Goal: Register for event/course

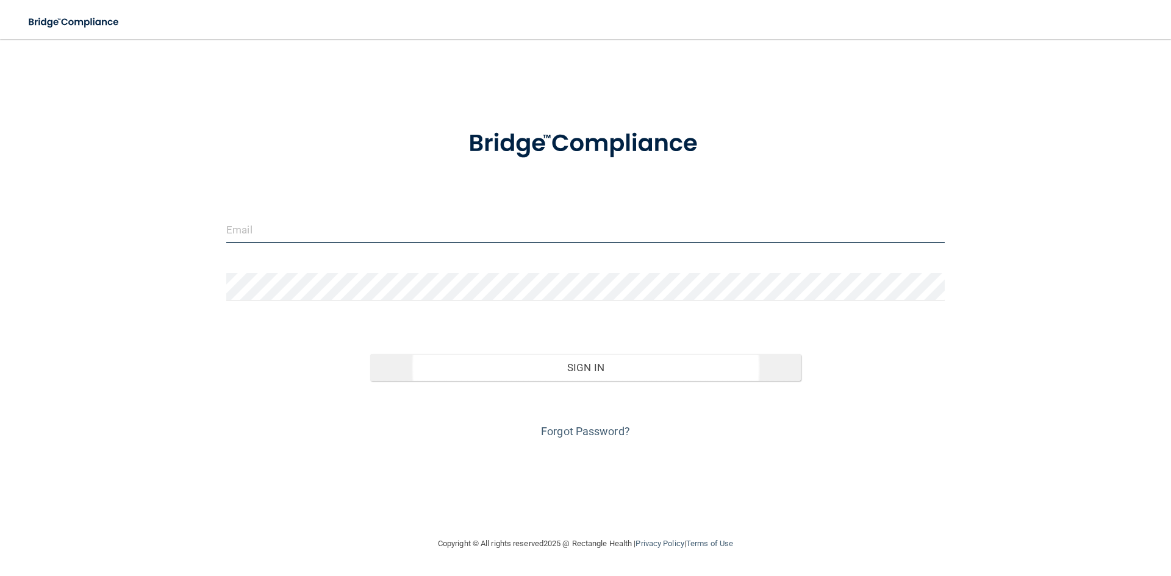
type input "[EMAIL_ADDRESS][DOMAIN_NAME]"
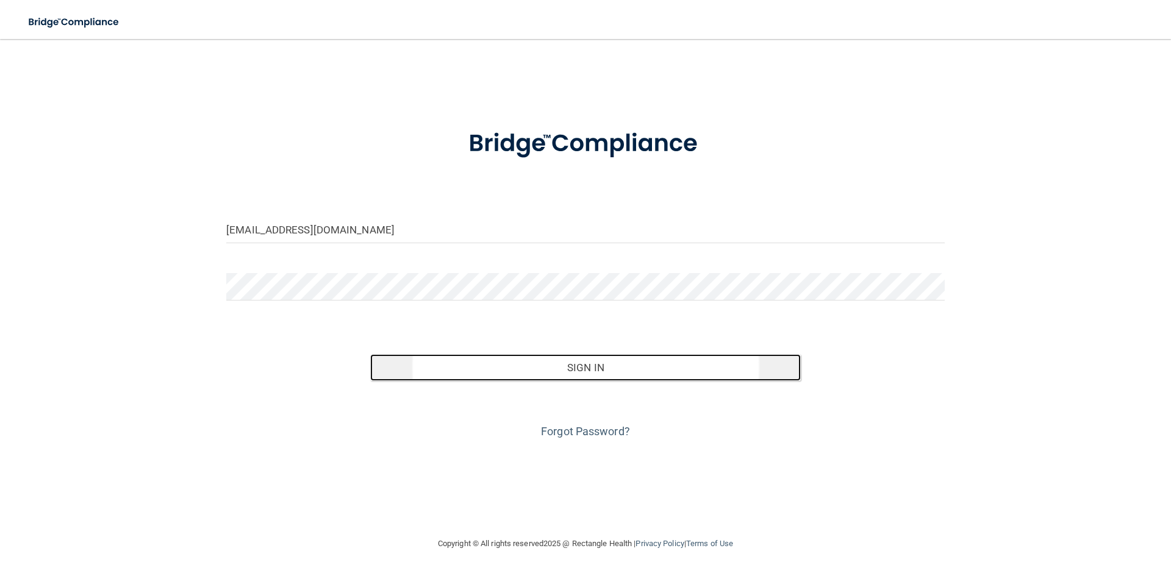
click at [587, 371] on button "Sign In" at bounding box center [585, 367] width 431 height 27
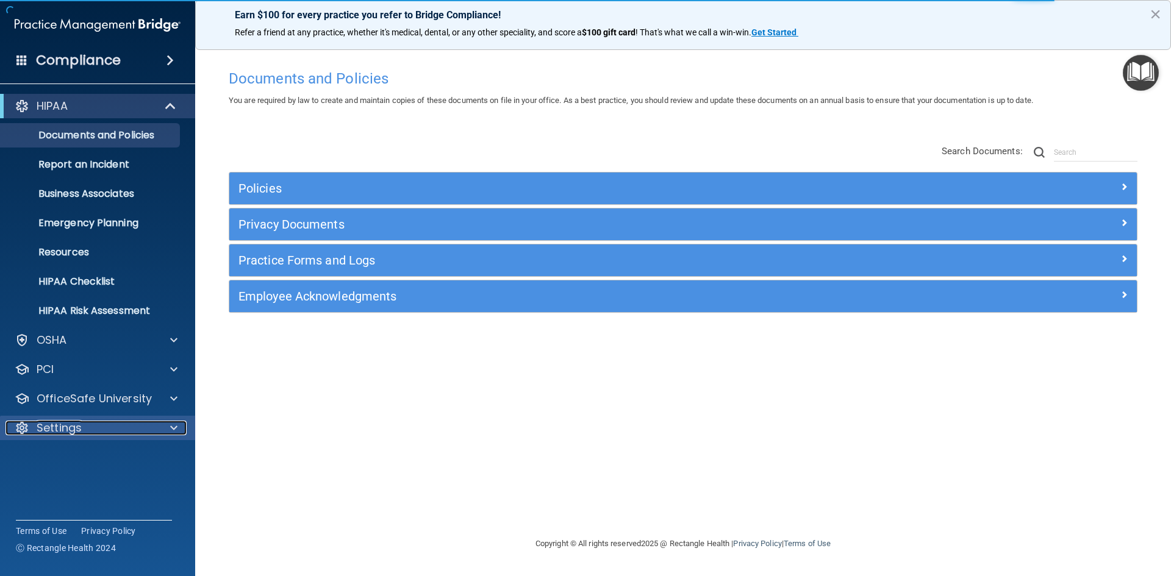
click at [173, 425] on span at bounding box center [173, 428] width 7 height 15
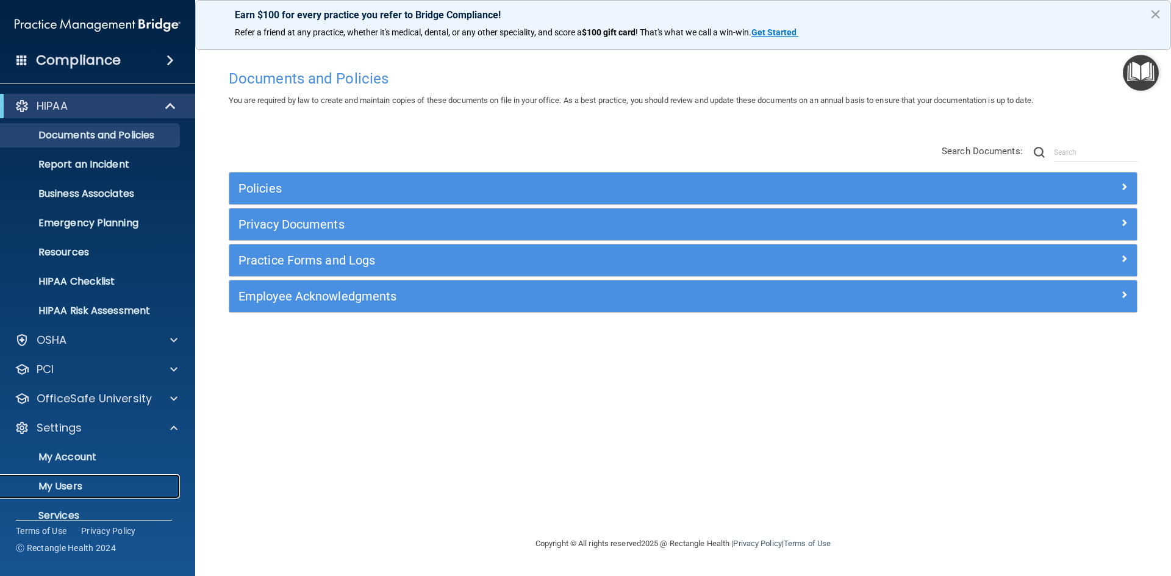
click at [67, 484] on p "My Users" at bounding box center [91, 487] width 167 height 12
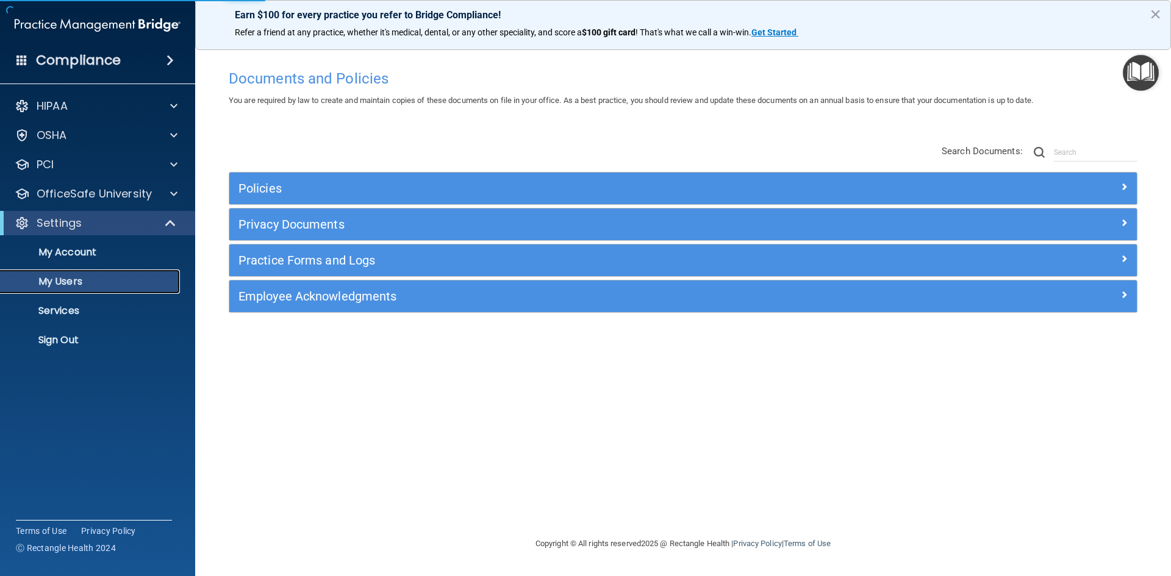
select select "20"
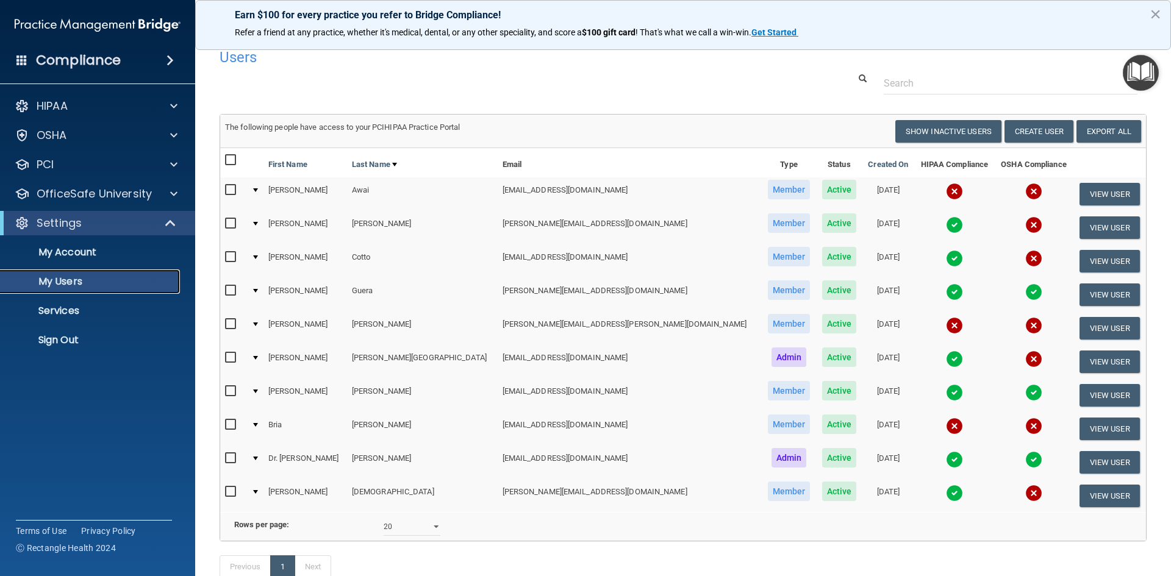
scroll to position [10, 0]
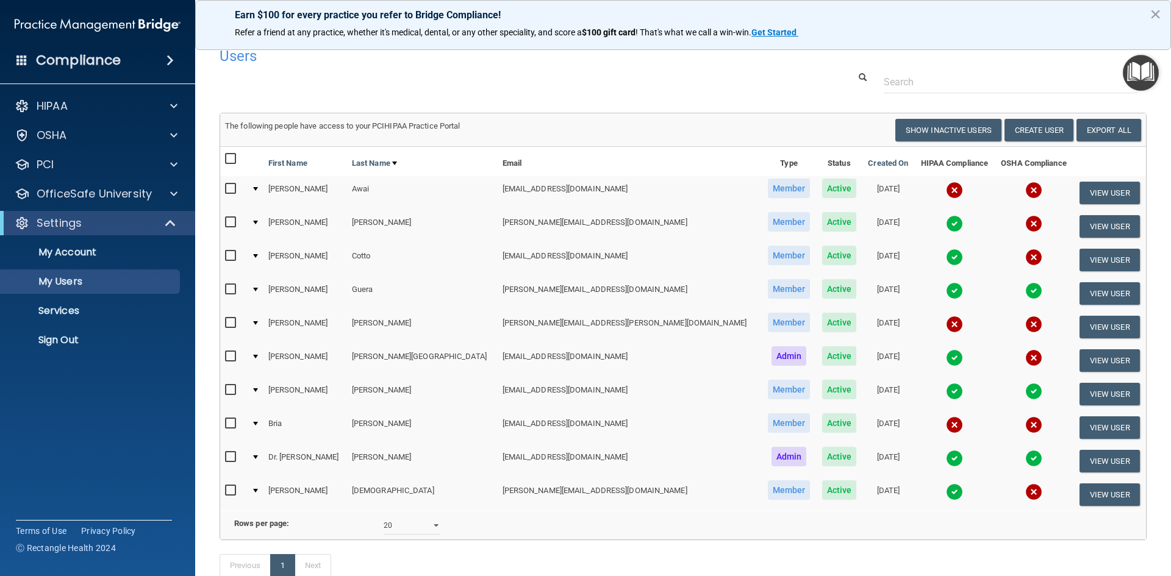
click at [1025, 351] on img at bounding box center [1033, 358] width 17 height 17
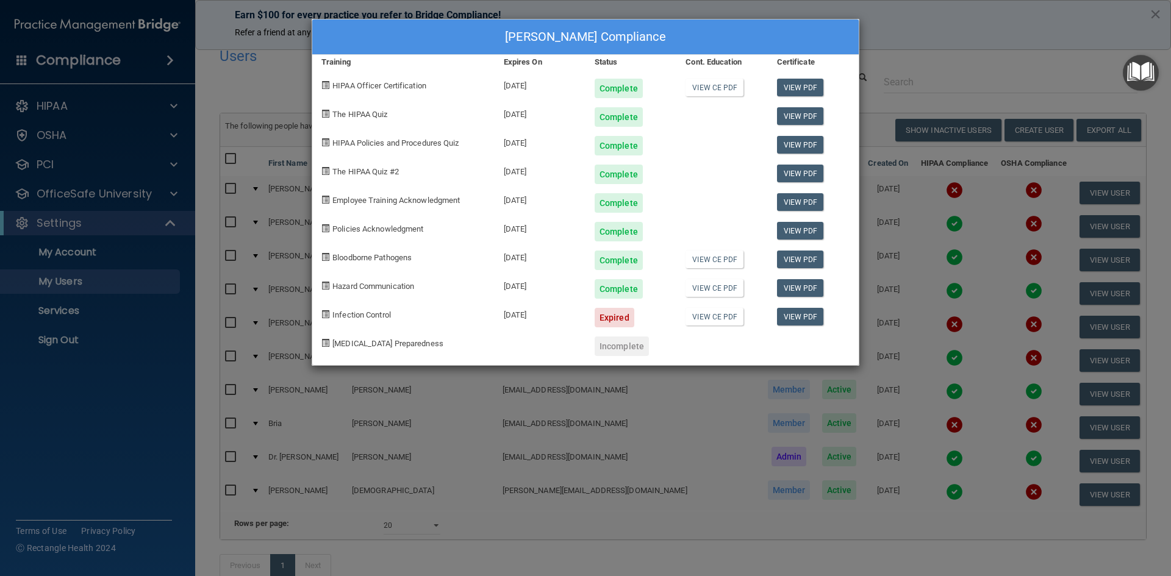
click at [961, 79] on div "[PERSON_NAME] Compliance Training Expires On Status Cont. Education Certificate…" at bounding box center [585, 288] width 1171 height 576
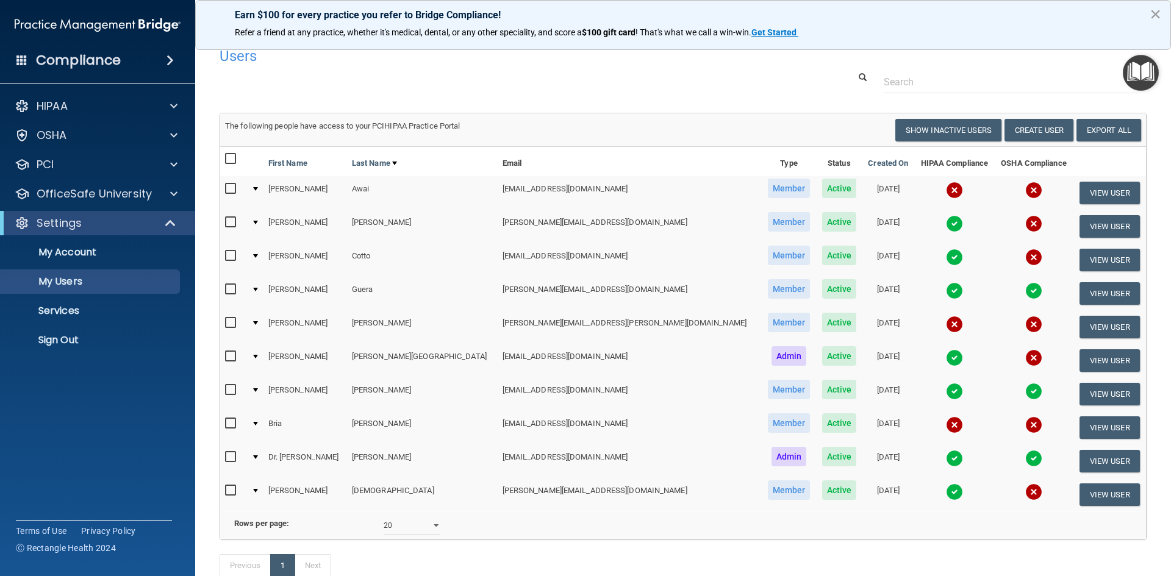
click at [1151, 10] on button "×" at bounding box center [1156, 14] width 12 height 20
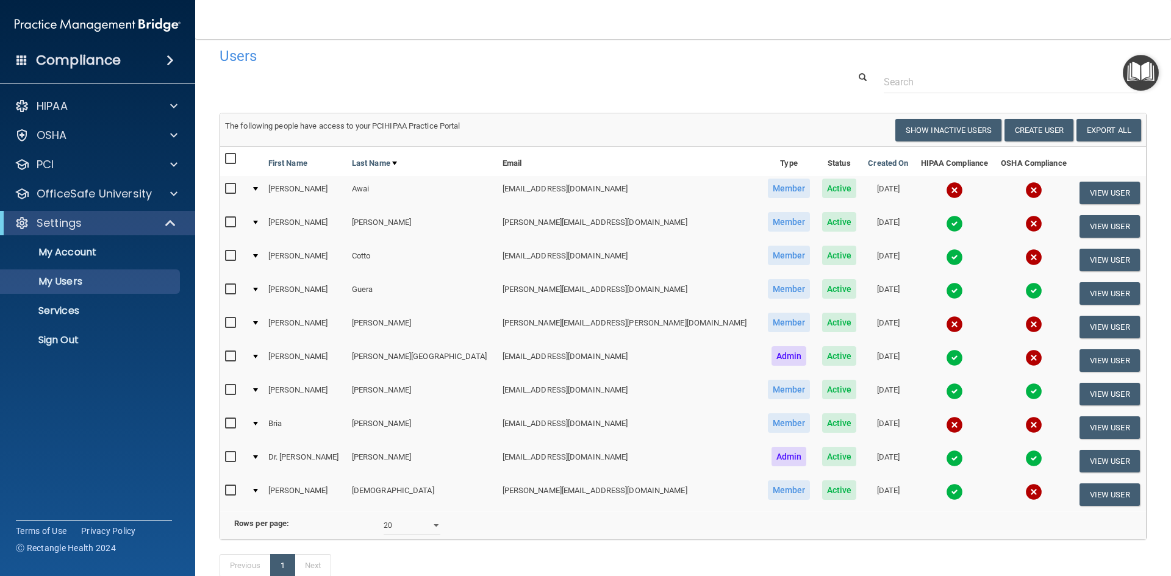
click at [129, 387] on accordion "HIPAA Documents and Policies Report an Incident Business Associates Emergency P…" at bounding box center [98, 253] width 196 height 329
click at [144, 110] on div "HIPAA" at bounding box center [80, 106] width 151 height 15
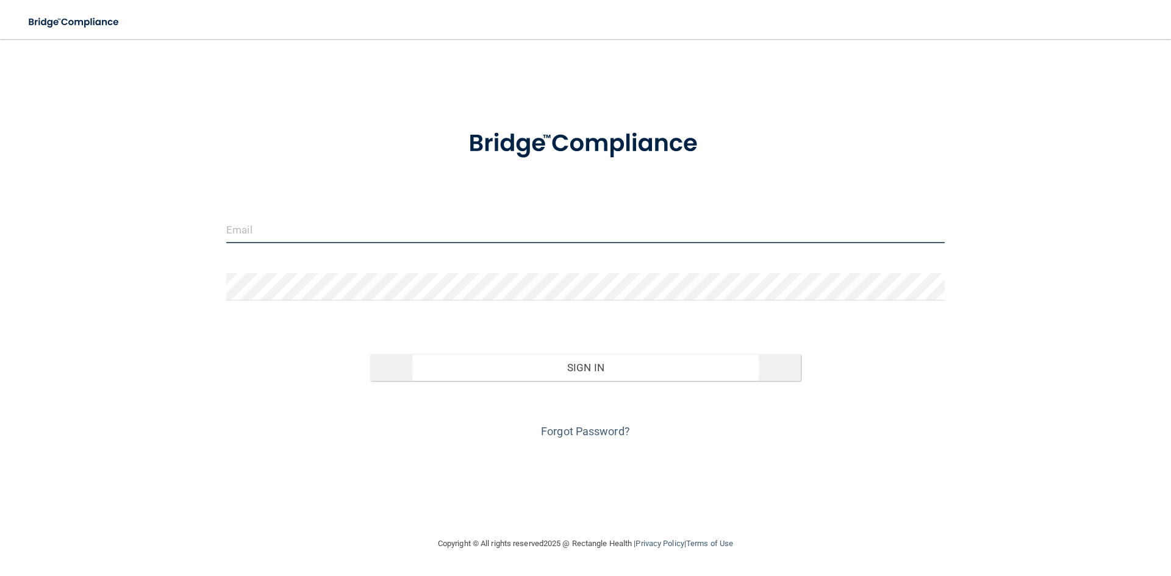
type input "[EMAIL_ADDRESS][DOMAIN_NAME]"
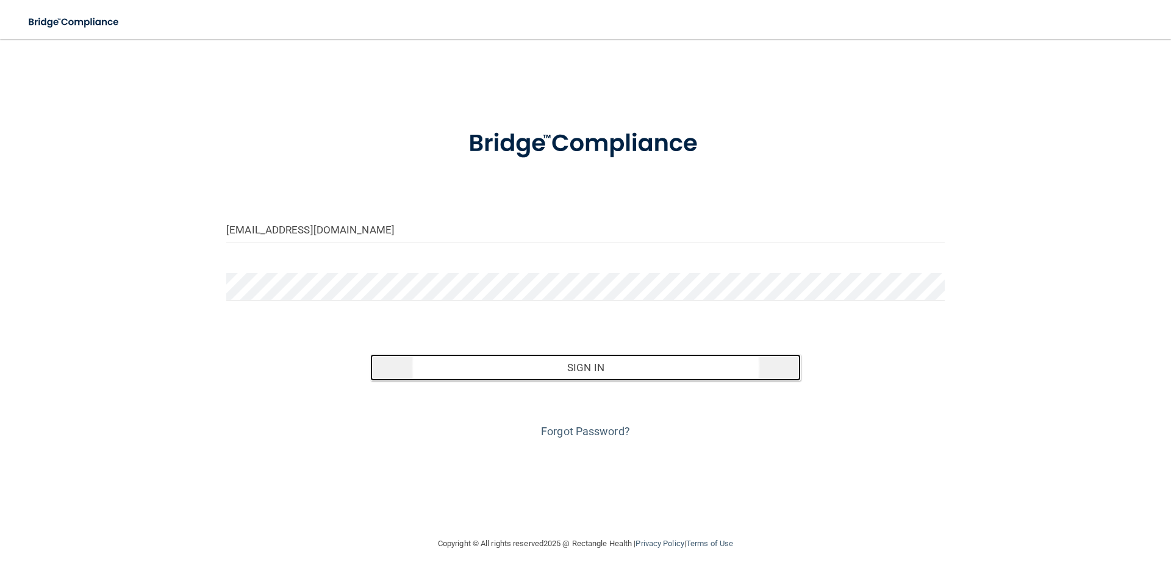
click at [586, 364] on button "Sign In" at bounding box center [585, 367] width 431 height 27
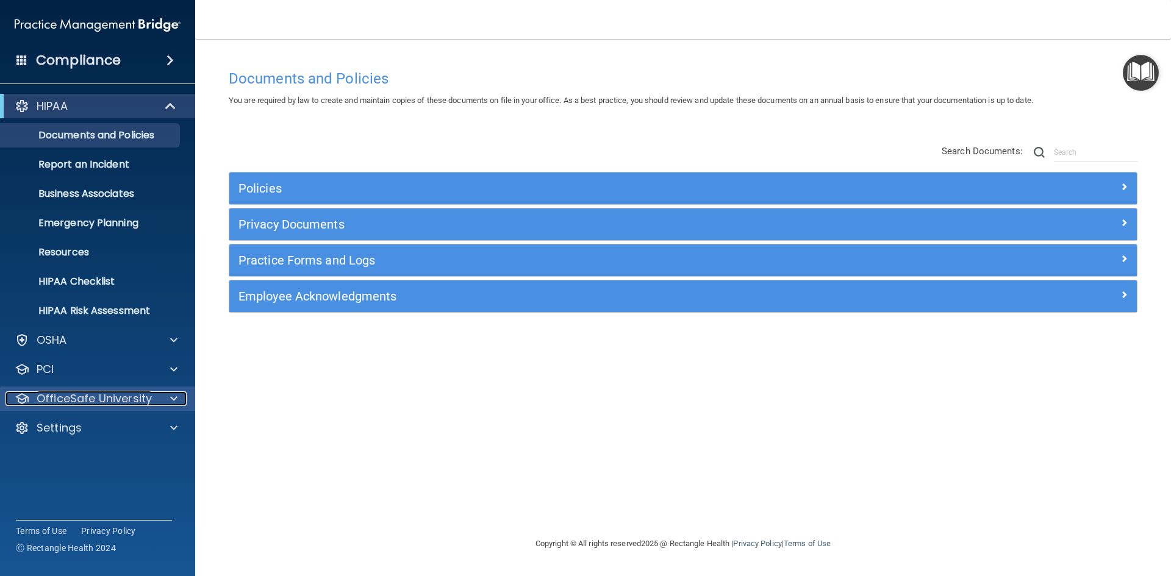
click at [171, 395] on span at bounding box center [173, 399] width 7 height 15
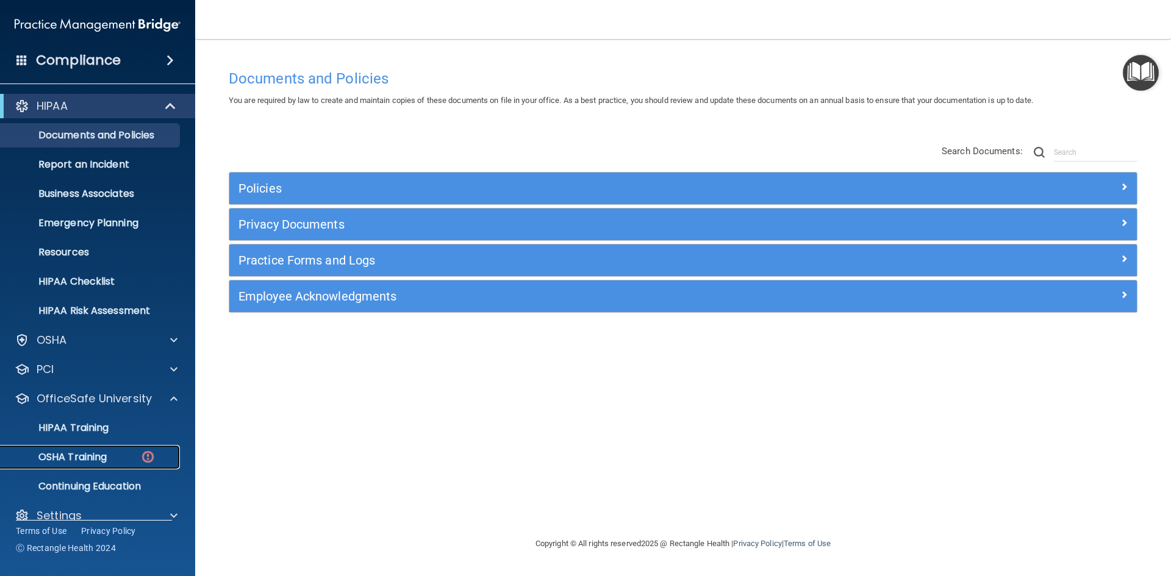
click at [74, 453] on p "OSHA Training" at bounding box center [57, 457] width 99 height 12
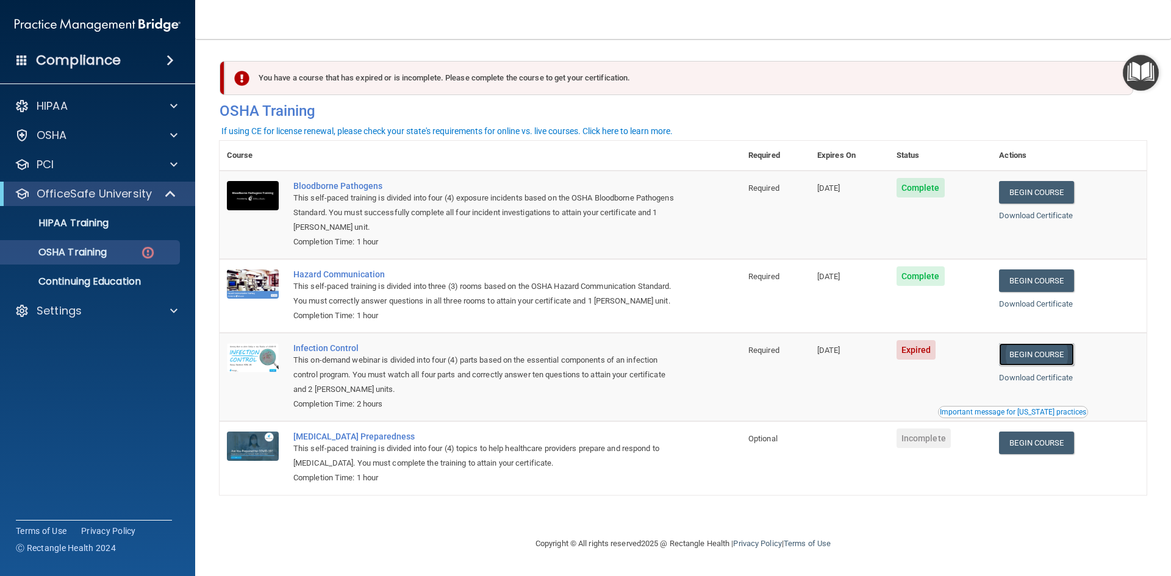
click at [1044, 353] on link "Begin Course" at bounding box center [1036, 354] width 74 height 23
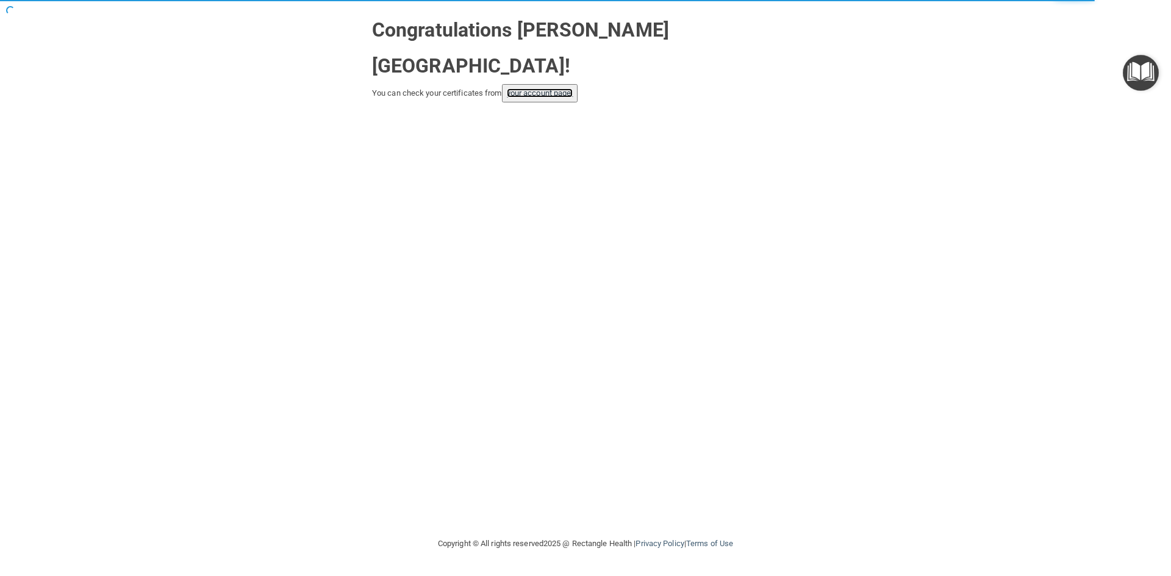
click at [547, 88] on link "your account page!" at bounding box center [540, 92] width 66 height 9
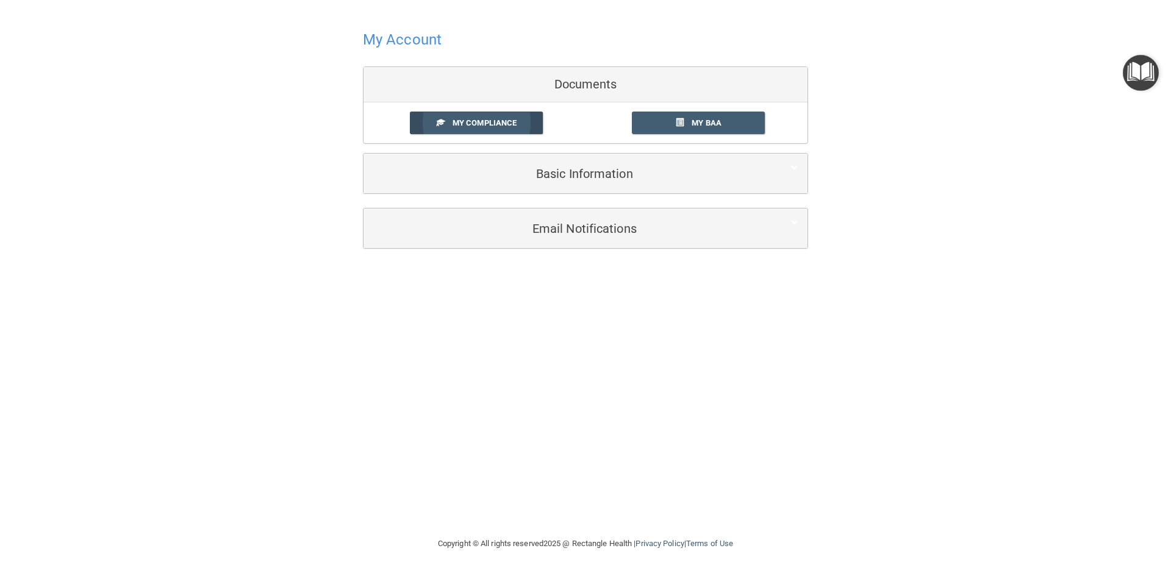
click at [490, 121] on span "My Compliance" at bounding box center [485, 122] width 64 height 9
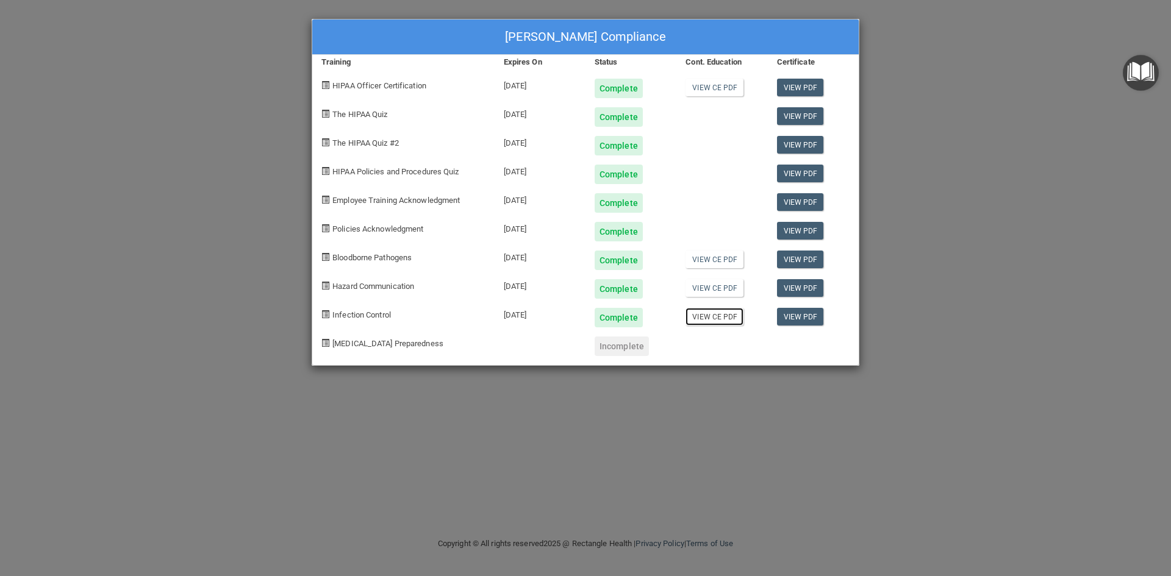
click at [717, 317] on link "View CE PDF" at bounding box center [715, 317] width 58 height 18
